Goal: Task Accomplishment & Management: Manage account settings

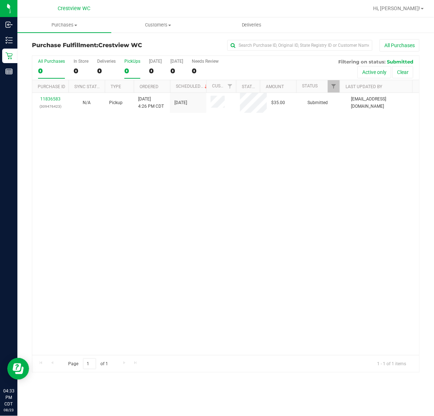
click at [132, 64] on div "PickUps" at bounding box center [132, 61] width 16 height 5
click at [0, 0] on input "PickUps 0" at bounding box center [0, 0] width 0 height 0
click at [112, 64] on div "Deliveries" at bounding box center [106, 61] width 19 height 5
click at [0, 0] on input "Deliveries 0" at bounding box center [0, 0] width 0 height 0
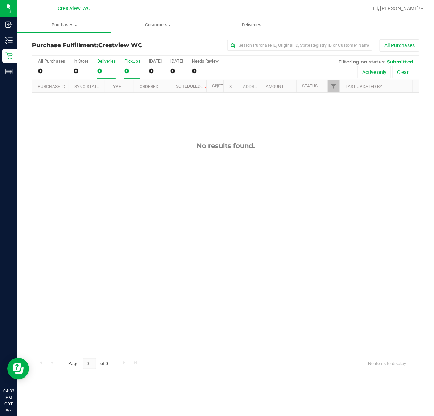
click at [126, 67] on div "0" at bounding box center [132, 71] width 16 height 8
click at [0, 0] on input "PickUps 0" at bounding box center [0, 0] width 0 height 0
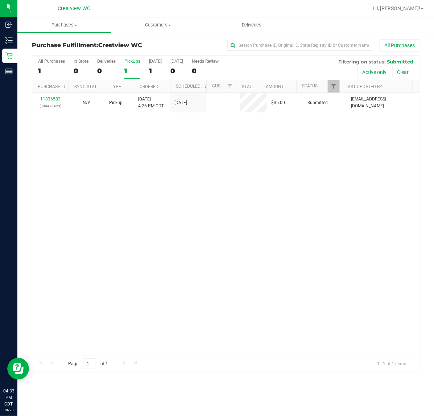
click at [128, 71] on div "1" at bounding box center [132, 71] width 16 height 8
click at [0, 0] on input "PickUps 1" at bounding box center [0, 0] width 0 height 0
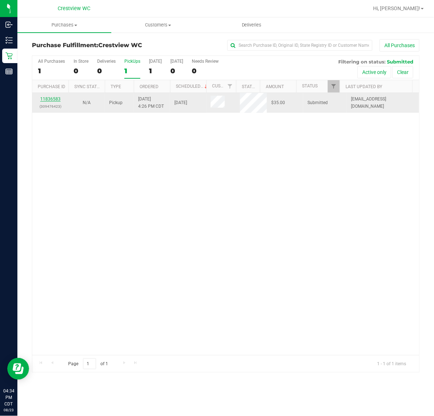
click at [59, 100] on link "11836583" at bounding box center [50, 99] width 20 height 5
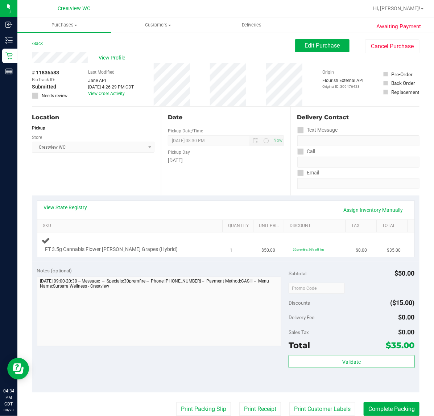
click at [158, 245] on div "FT 3.5g Cannabis Flower [PERSON_NAME] Grapes (Hybrid)" at bounding box center [132, 244] width 180 height 17
click at [171, 241] on div "FT 3.5g Cannabis Flower [PERSON_NAME] Grapes (Hybrid)" at bounding box center [132, 244] width 180 height 17
click at [169, 252] on div "FT 3.5g Cannabis Flower [PERSON_NAME] Grapes (Hybrid)" at bounding box center [124, 249] width 165 height 7
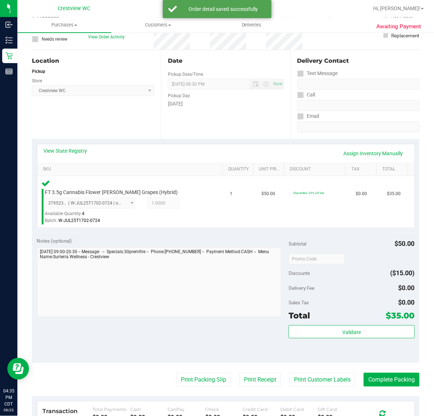
scroll to position [136, 0]
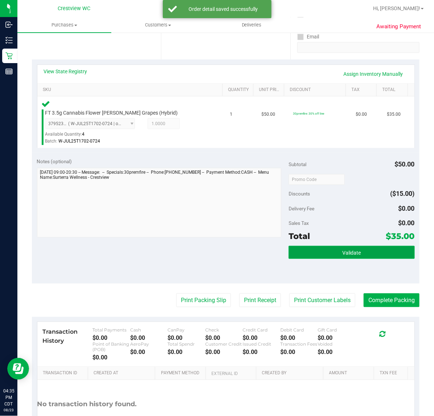
click at [324, 250] on button "Validate" at bounding box center [352, 252] width 126 height 13
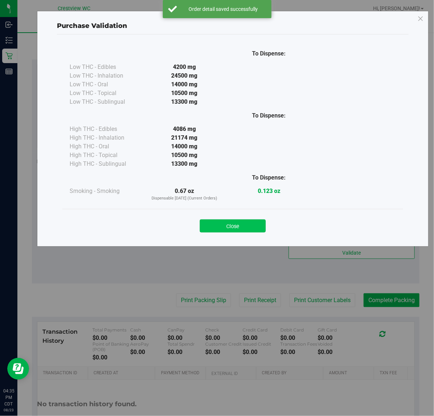
click at [210, 229] on button "Close" at bounding box center [233, 225] width 66 height 13
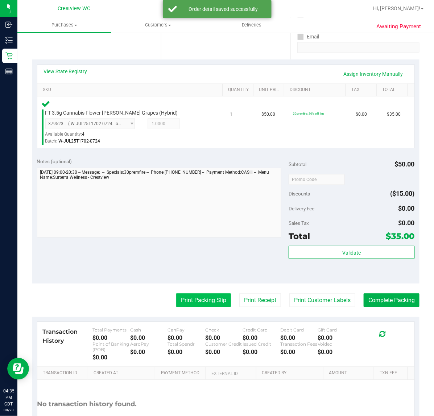
click at [200, 294] on button "Print Packing Slip" at bounding box center [203, 300] width 55 height 14
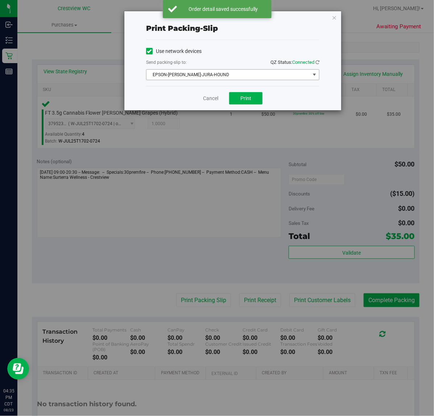
click at [246, 78] on span "EPSON-[PERSON_NAME]-JURA-HOUND" at bounding box center [229, 75] width 164 height 10
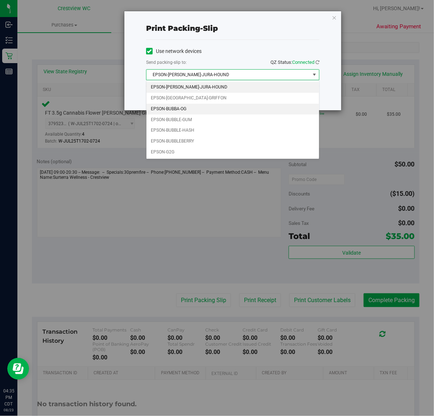
click at [232, 108] on li "EPSON-BUBBA-OG" at bounding box center [233, 109] width 173 height 11
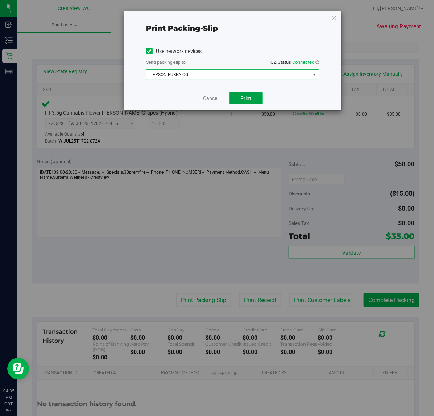
click at [240, 101] on button "Print" at bounding box center [245, 98] width 33 height 12
click at [211, 104] on div "Cancel Print" at bounding box center [232, 98] width 173 height 24
click at [210, 102] on link "Cancel" at bounding box center [210, 99] width 15 height 8
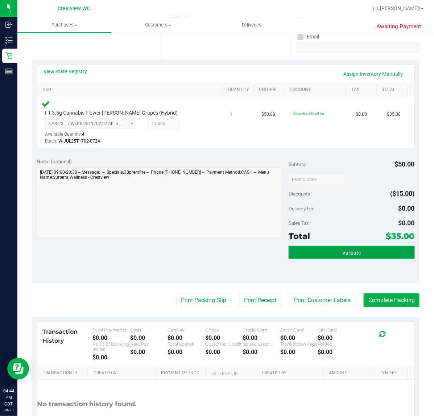
click at [313, 249] on button "Validate" at bounding box center [352, 252] width 126 height 13
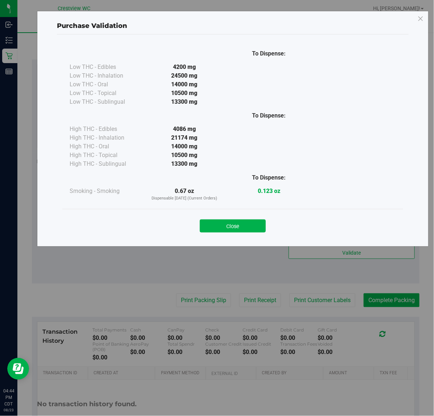
drag, startPoint x: 248, startPoint y: 217, endPoint x: 256, endPoint y: 234, distance: 19.0
click at [247, 217] on div "Close" at bounding box center [233, 224] width 330 height 18
click at [256, 234] on div "Close" at bounding box center [232, 223] width 341 height 29
click at [253, 229] on button "Close" at bounding box center [233, 225] width 66 height 13
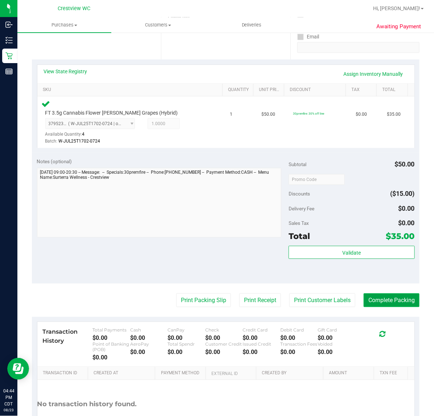
click at [403, 299] on button "Complete Packing" at bounding box center [392, 300] width 56 height 14
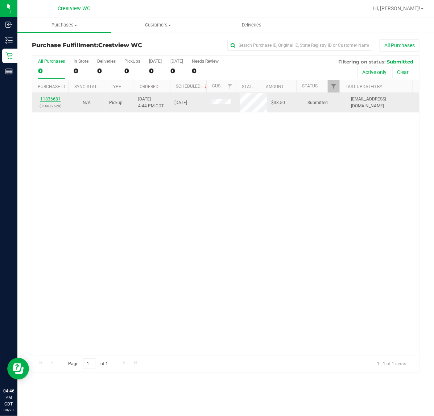
click at [51, 100] on link "11836681" at bounding box center [50, 99] width 20 height 5
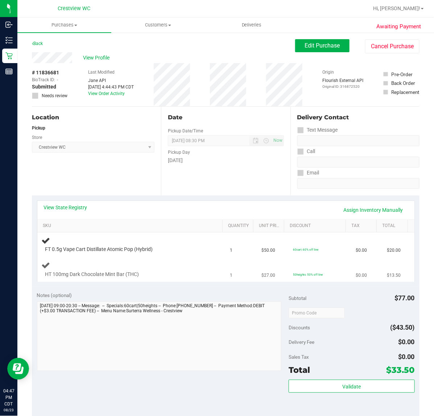
click at [148, 272] on div "HT 100mg Dark Chocolate Mint Bar (THC)" at bounding box center [124, 274] width 165 height 7
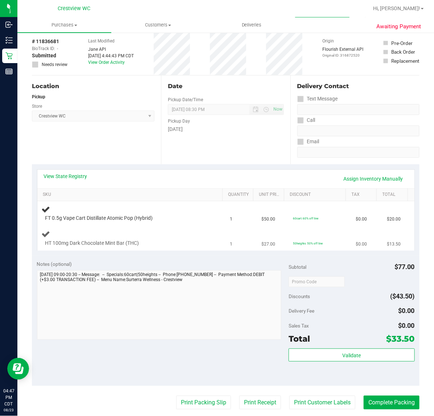
scroll to position [45, 0]
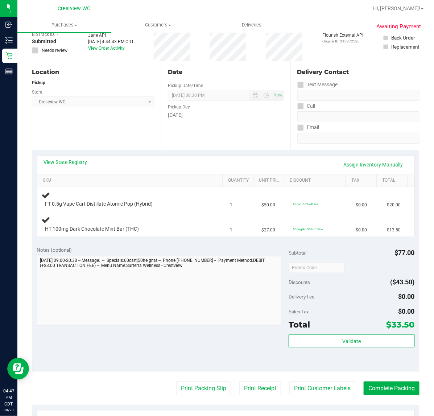
click at [140, 238] on div "View State Registry Assign Inventory Manually SKU Quantity Unit Price Discount …" at bounding box center [226, 195] width 388 height 91
click at [140, 233] on div at bounding box center [126, 233] width 162 height 0
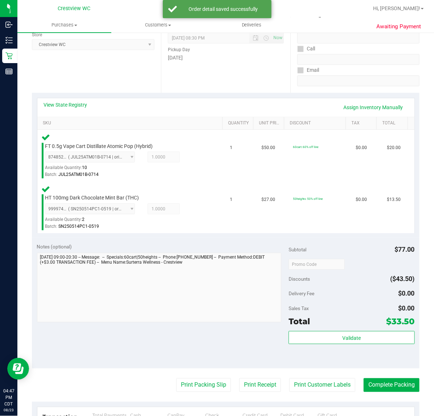
scroll to position [136, 0]
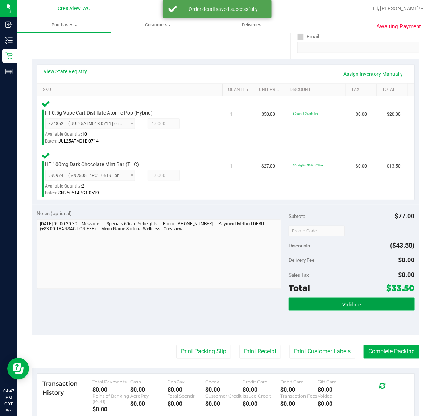
click at [334, 301] on button "Validate" at bounding box center [352, 304] width 126 height 13
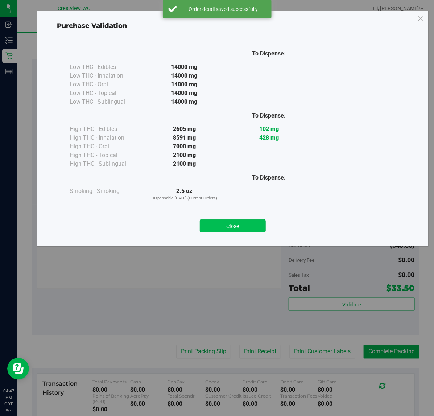
click at [235, 233] on button "Close" at bounding box center [233, 225] width 66 height 13
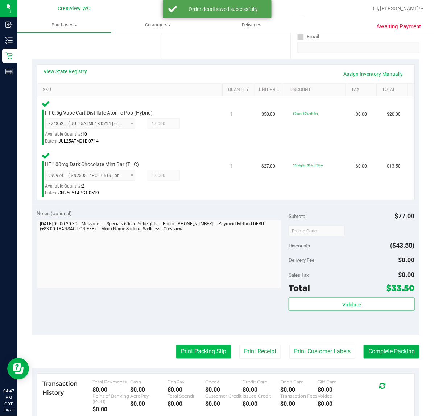
click at [193, 348] on button "Print Packing Slip" at bounding box center [203, 352] width 55 height 14
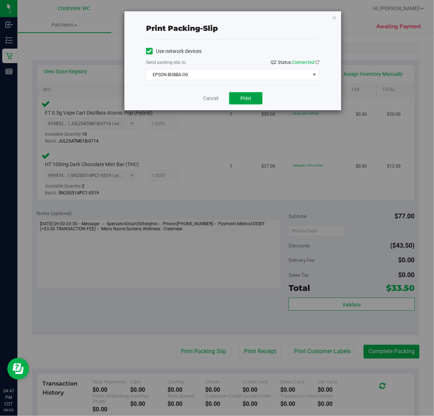
click at [242, 100] on span "Print" at bounding box center [246, 98] width 11 height 6
click at [207, 95] on link "Cancel" at bounding box center [210, 99] width 15 height 8
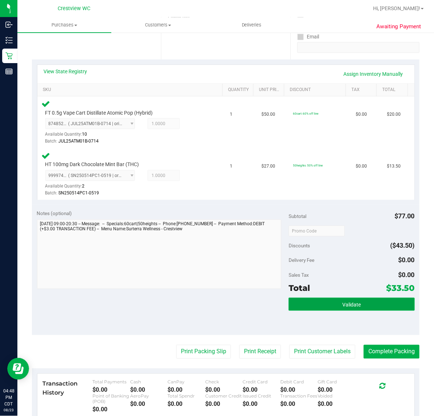
click at [326, 299] on button "Validate" at bounding box center [352, 304] width 126 height 13
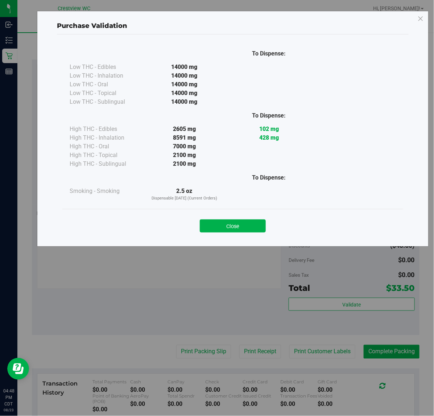
click at [260, 226] on button "Close" at bounding box center [233, 225] width 66 height 13
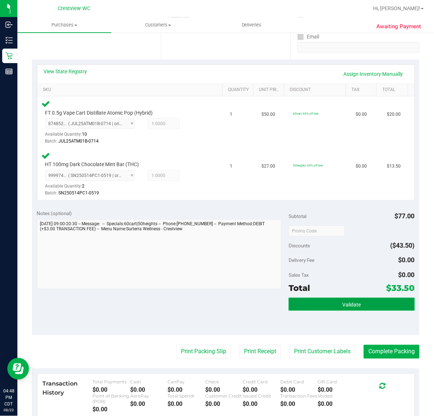
click at [383, 298] on button "Validate" at bounding box center [352, 304] width 126 height 13
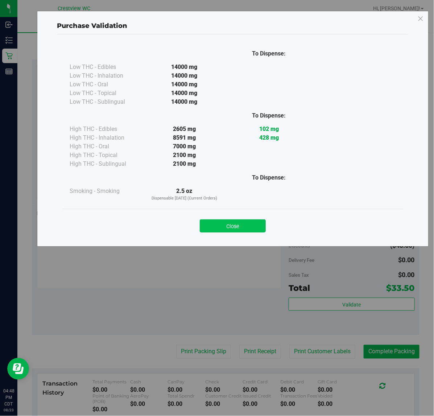
click at [247, 224] on button "Close" at bounding box center [233, 225] width 66 height 13
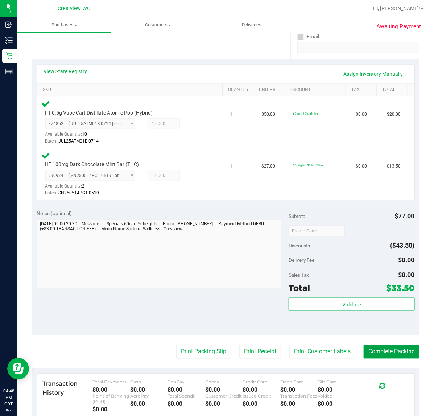
click at [389, 346] on button "Complete Packing" at bounding box center [392, 352] width 56 height 14
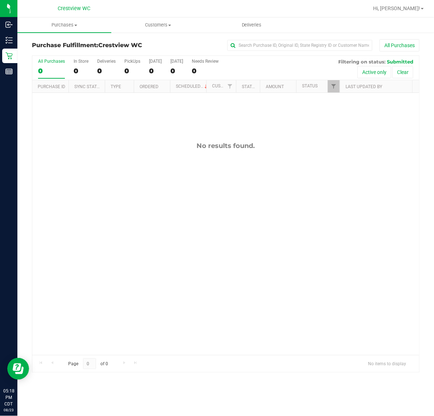
drag, startPoint x: 89, startPoint y: 156, endPoint x: 56, endPoint y: 144, distance: 35.0
click at [81, 156] on div "No results found." at bounding box center [225, 248] width 387 height 311
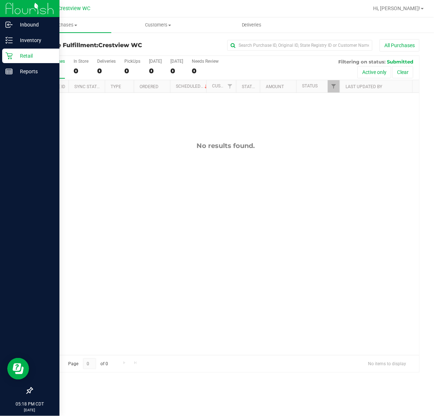
click at [13, 56] on p "Retail" at bounding box center [35, 56] width 44 height 9
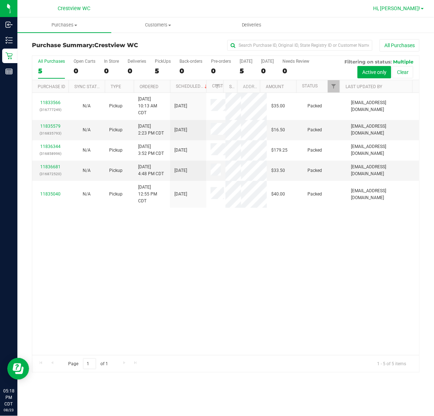
click at [413, 9] on span "Hi, [PERSON_NAME]!" at bounding box center [396, 8] width 47 height 6
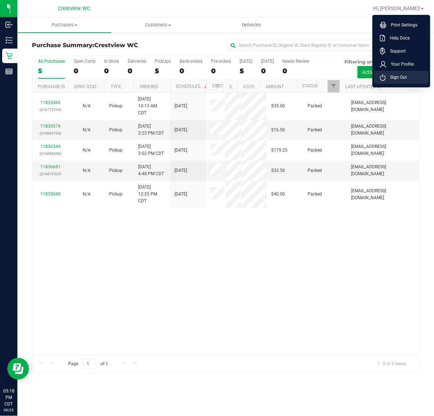
click at [401, 74] on span "Sign Out" at bounding box center [396, 77] width 21 height 7
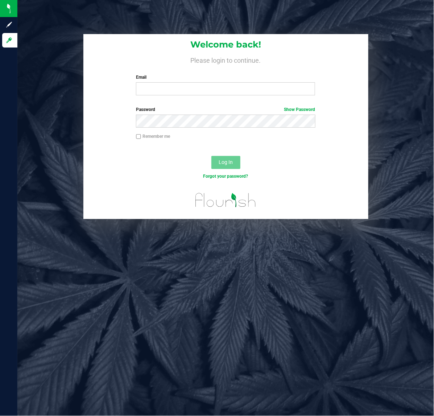
click at [167, 81] on div "Email Required Please format your email correctly." at bounding box center [226, 84] width 190 height 21
click at [169, 84] on input "Email" at bounding box center [225, 88] width 179 height 13
type input "[EMAIL_ADDRESS][DOMAIN_NAME]"
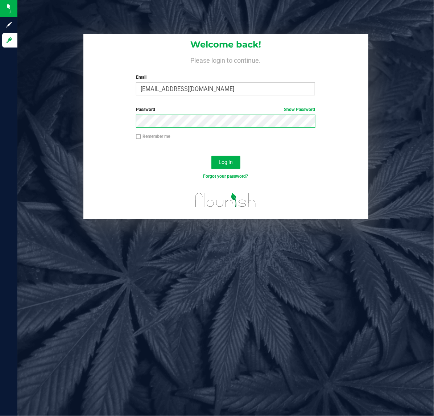
click at [212, 156] on button "Log In" at bounding box center [226, 162] width 29 height 13
